Goal: Find specific page/section: Find specific page/section

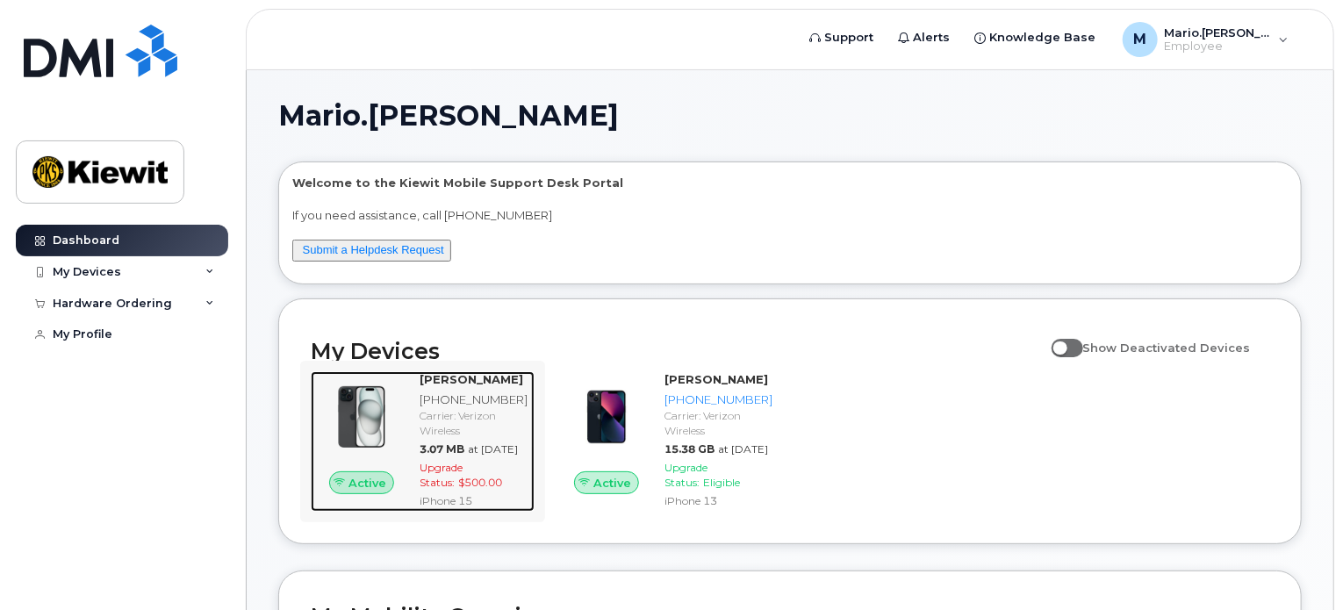
click at [362, 430] on img at bounding box center [362, 417] width 74 height 74
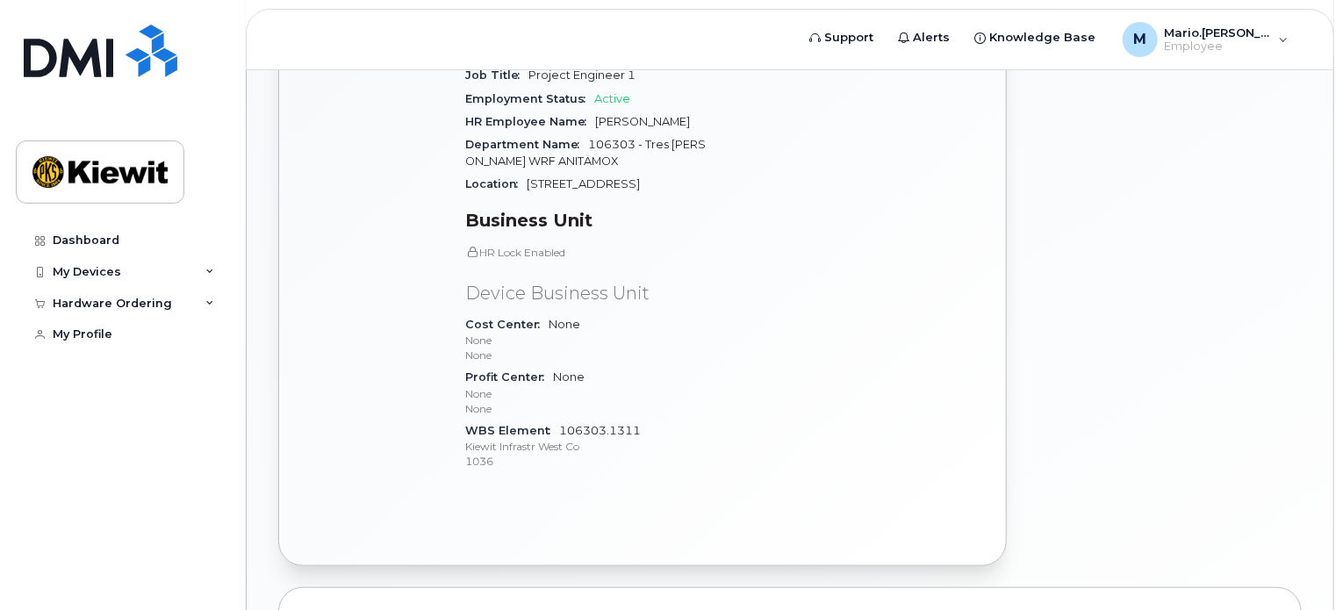
scroll to position [707, 0]
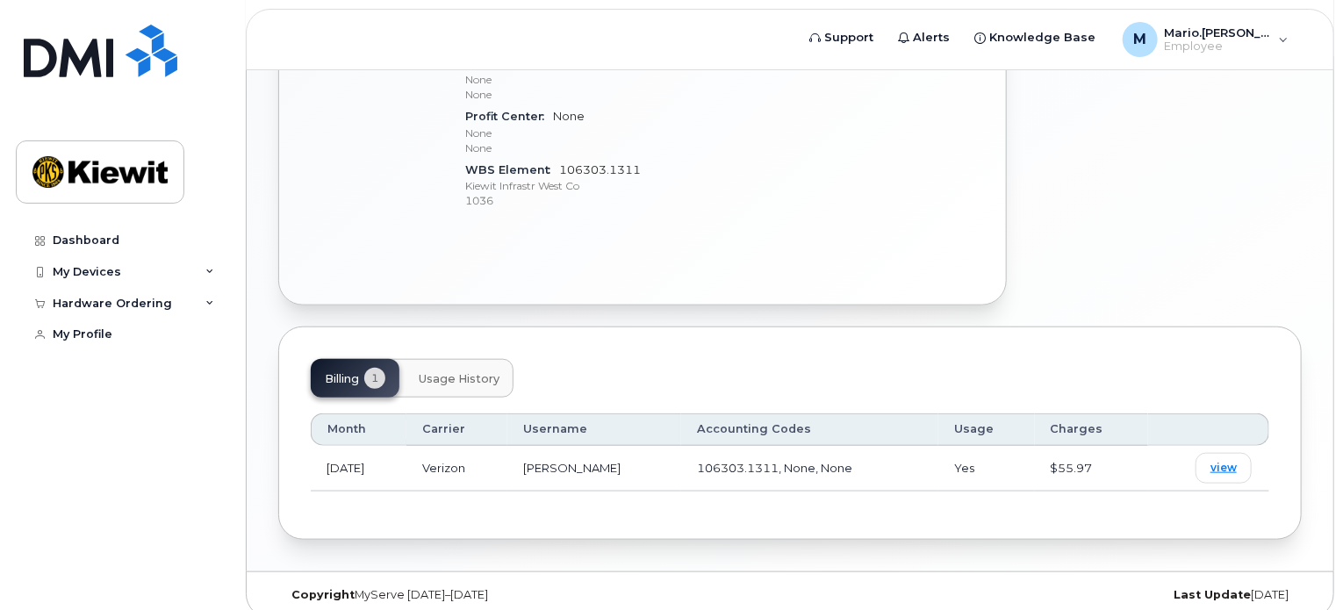
click at [482, 372] on span "Usage History" at bounding box center [459, 379] width 81 height 14
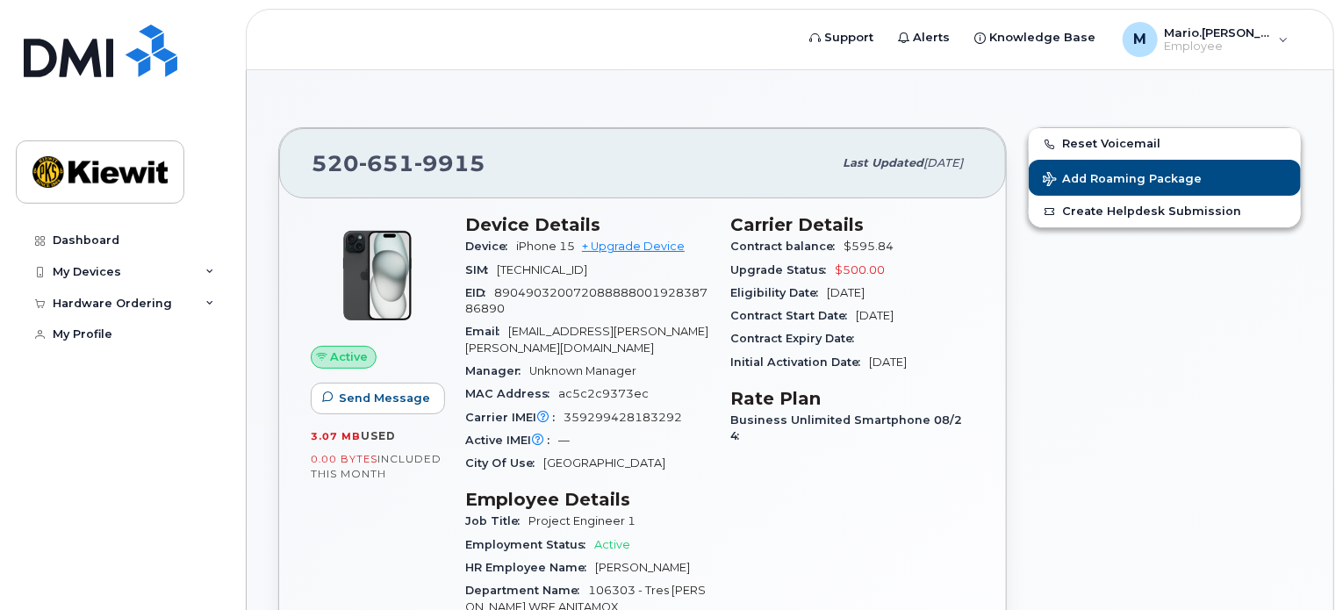
scroll to position [0, 0]
click at [388, 398] on span "Send Message" at bounding box center [384, 399] width 91 height 17
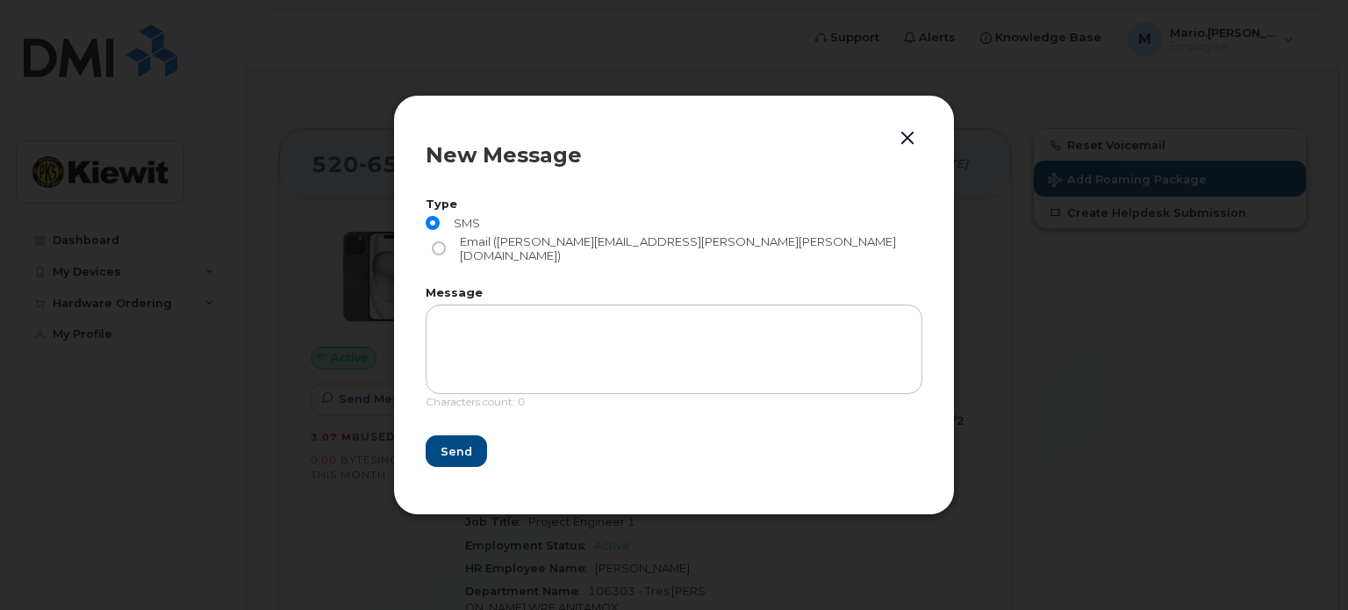
click at [903, 151] on button "button" at bounding box center [907, 138] width 26 height 25
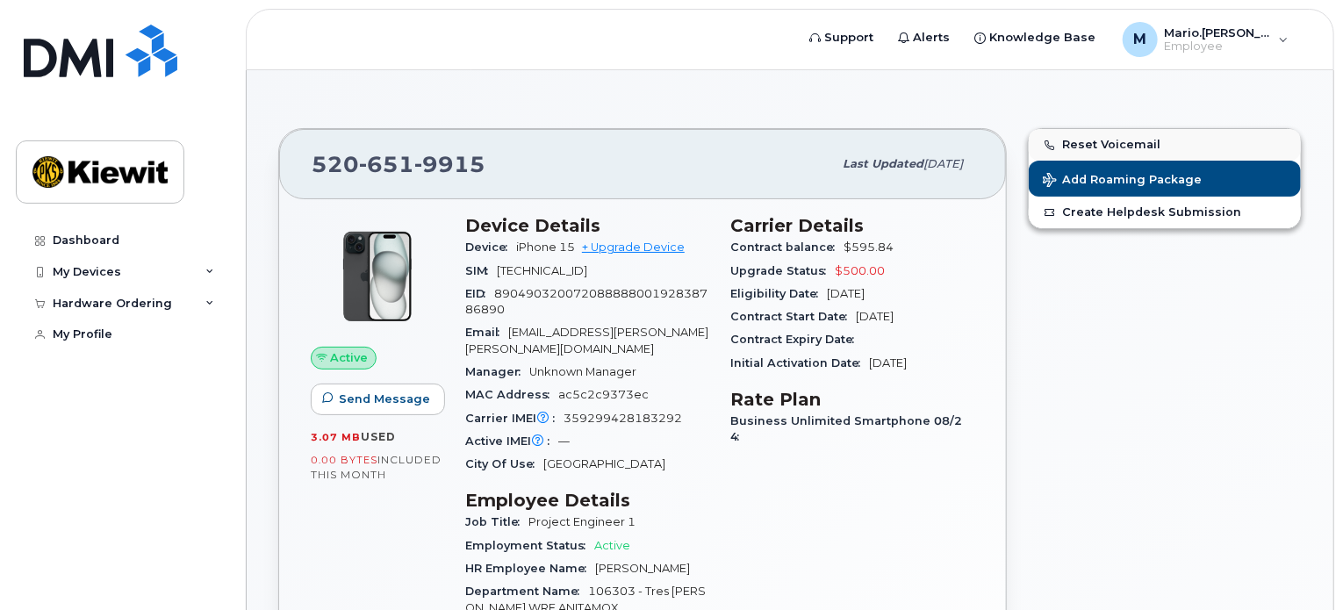
click at [1140, 144] on button "Reset Voicemail" at bounding box center [1165, 145] width 272 height 32
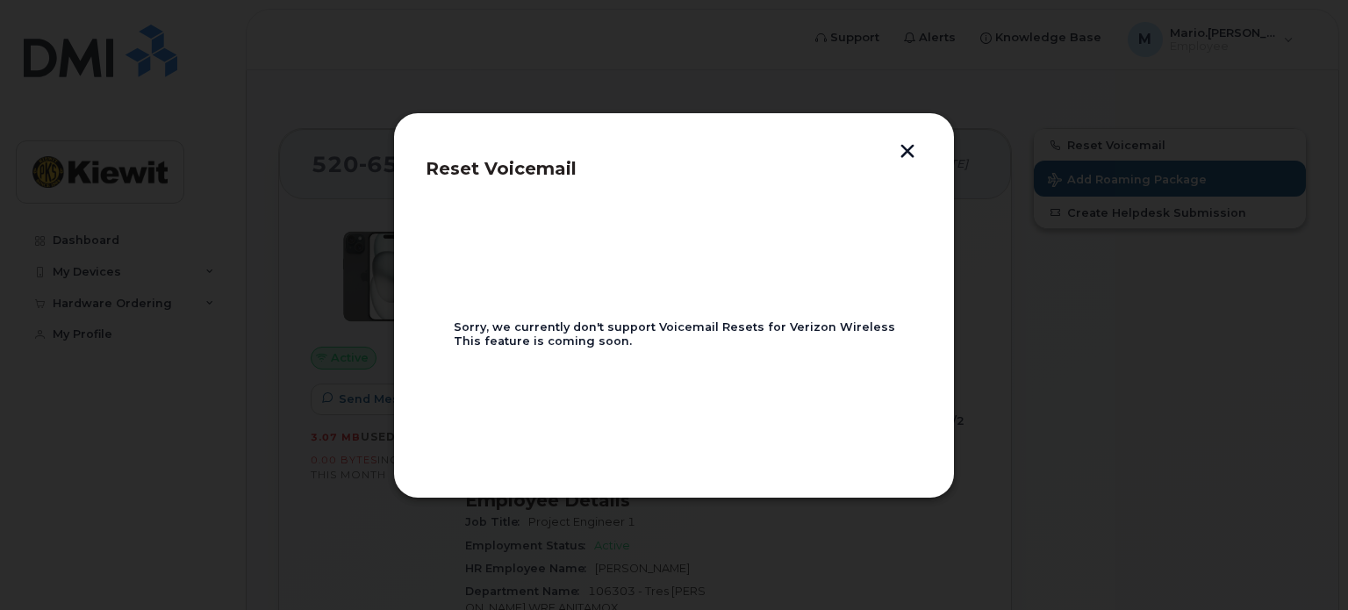
click at [903, 151] on button "button" at bounding box center [907, 153] width 26 height 18
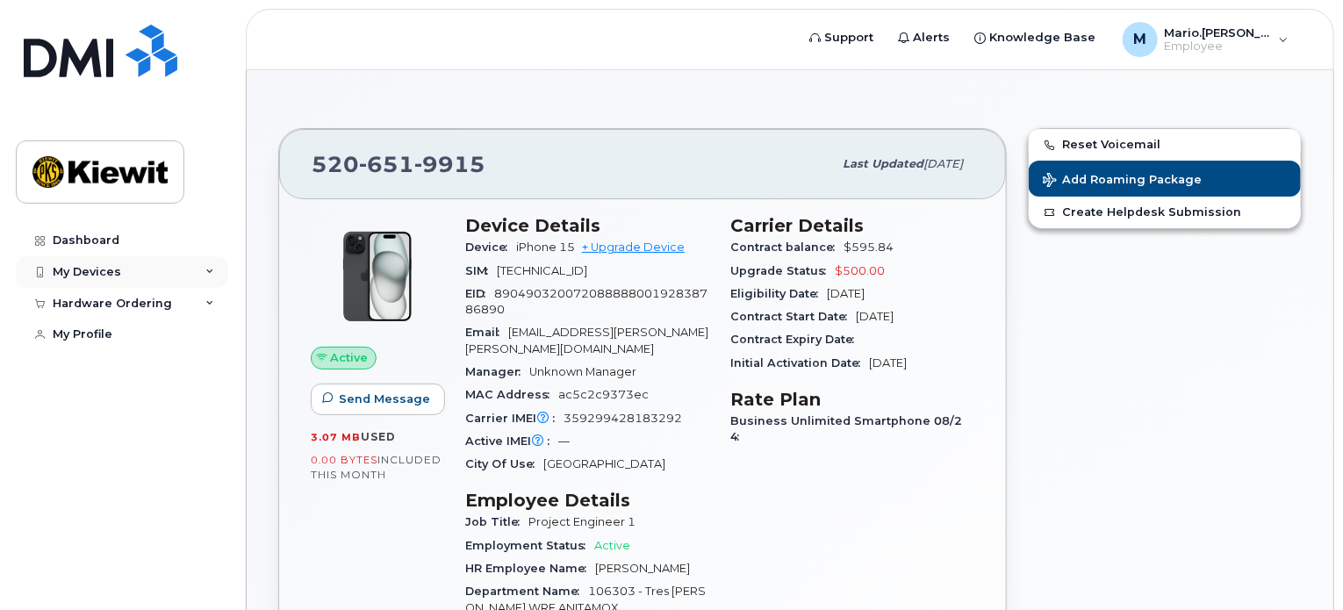
click at [203, 270] on div "My Devices" at bounding box center [122, 272] width 212 height 32
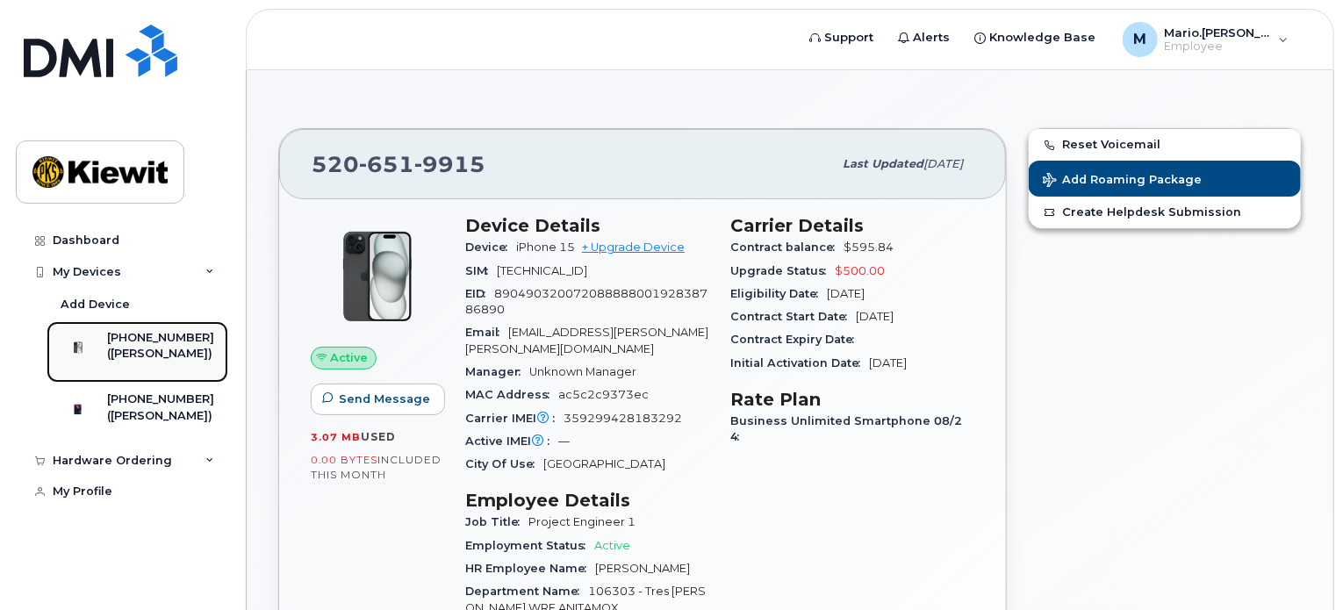
click at [171, 355] on div "([PERSON_NAME])" at bounding box center [160, 354] width 107 height 16
